Goal: Information Seeking & Learning: Learn about a topic

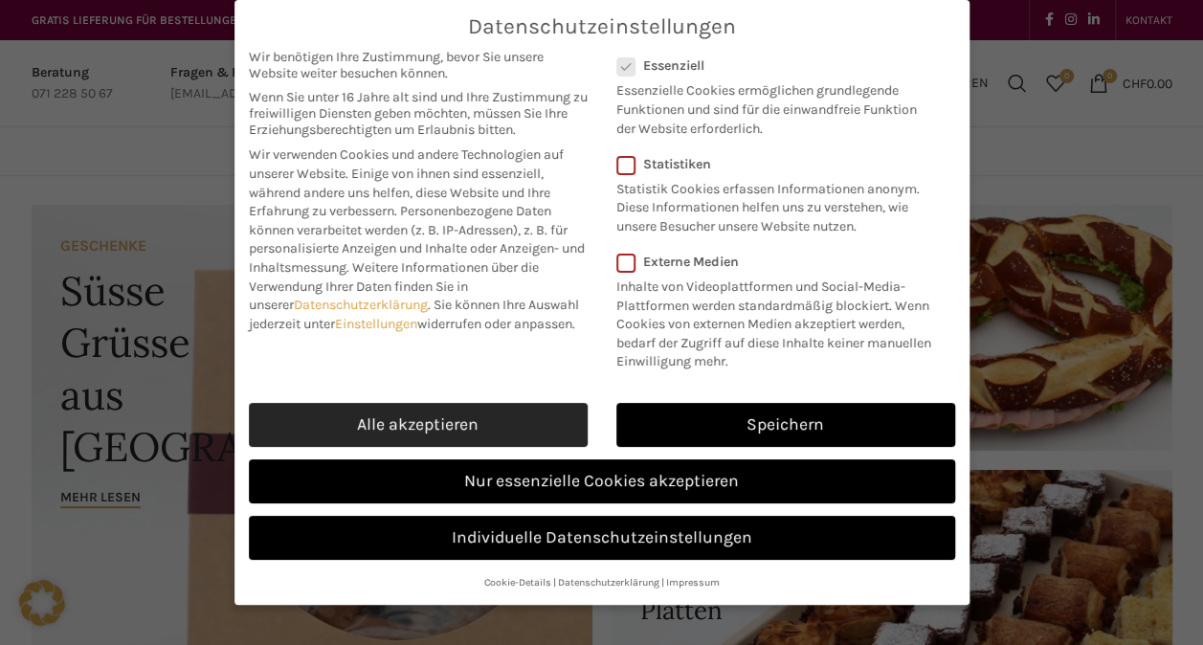
click at [452, 428] on link "Alle akzeptieren" at bounding box center [418, 425] width 339 height 44
checkbox input "true"
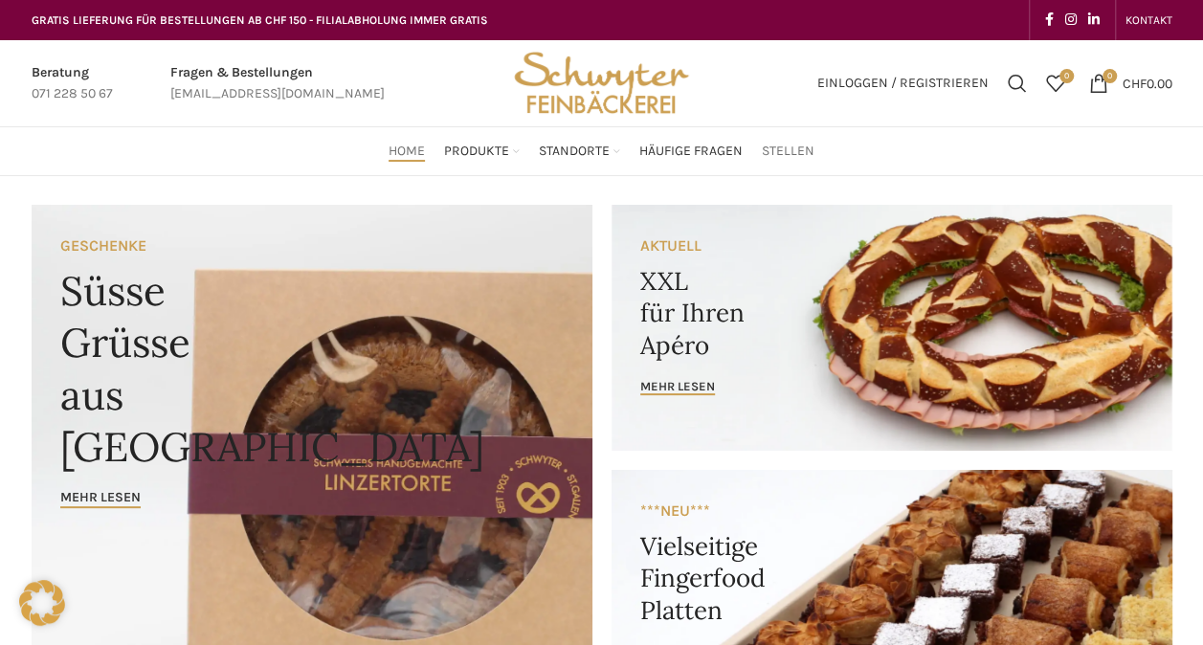
click at [785, 153] on span "Stellen" at bounding box center [788, 152] width 53 height 18
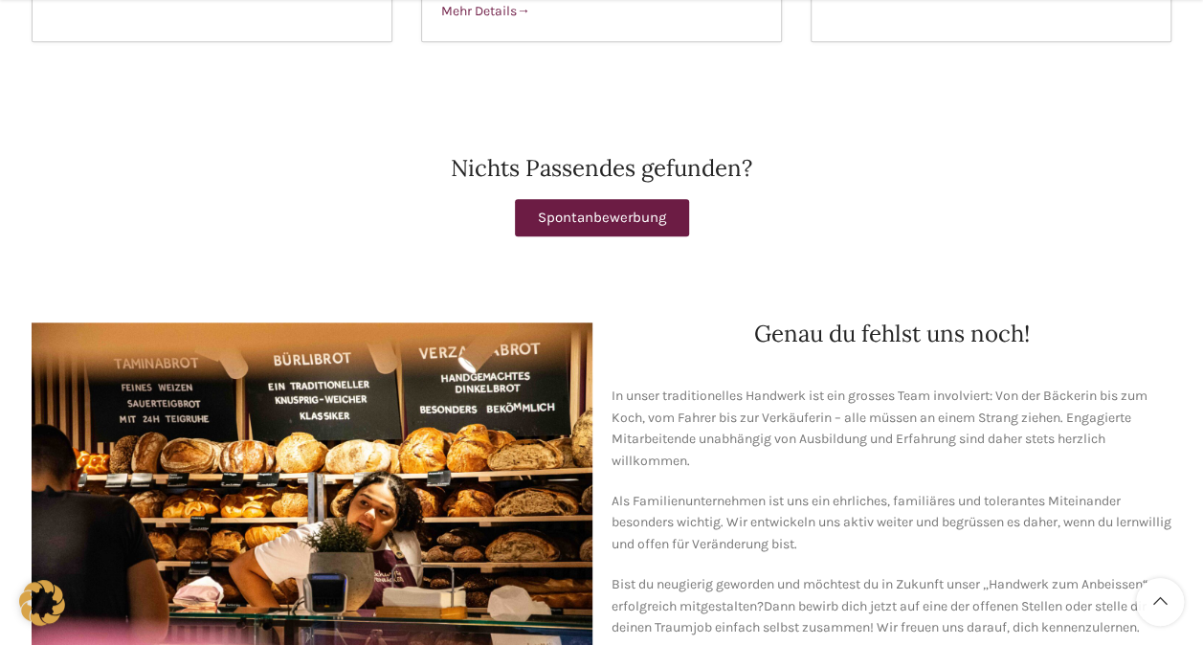
scroll to position [1281, 0]
